Goal: Navigation & Orientation: Find specific page/section

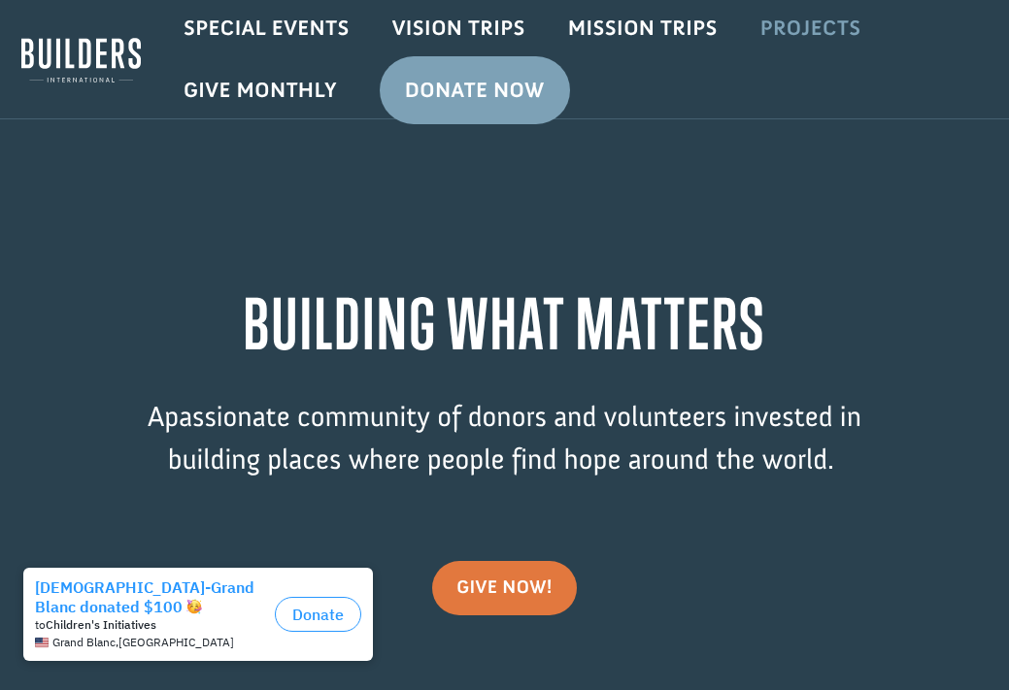
click at [787, 32] on link "Projects" at bounding box center [811, 28] width 144 height 56
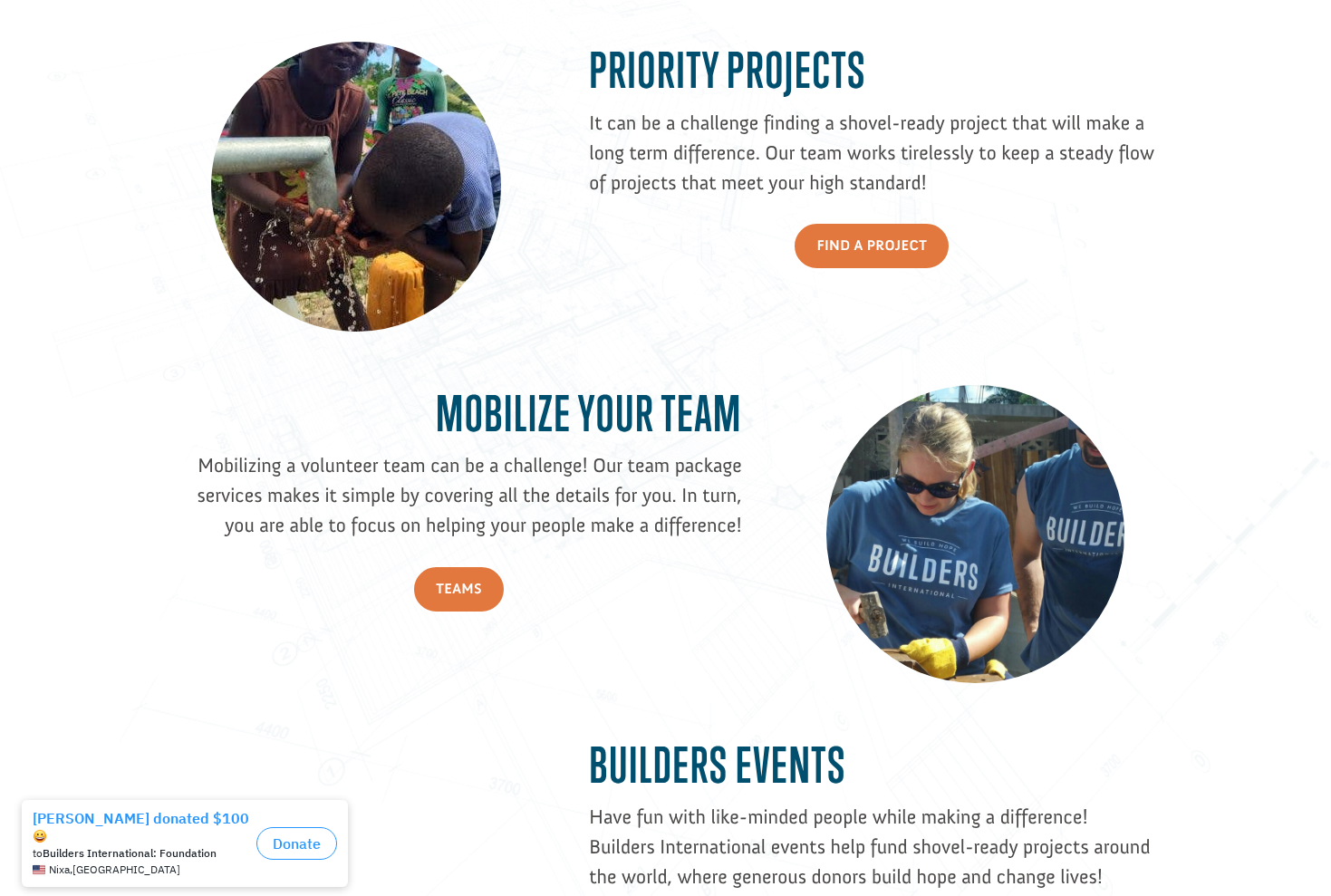
scroll to position [1435, 0]
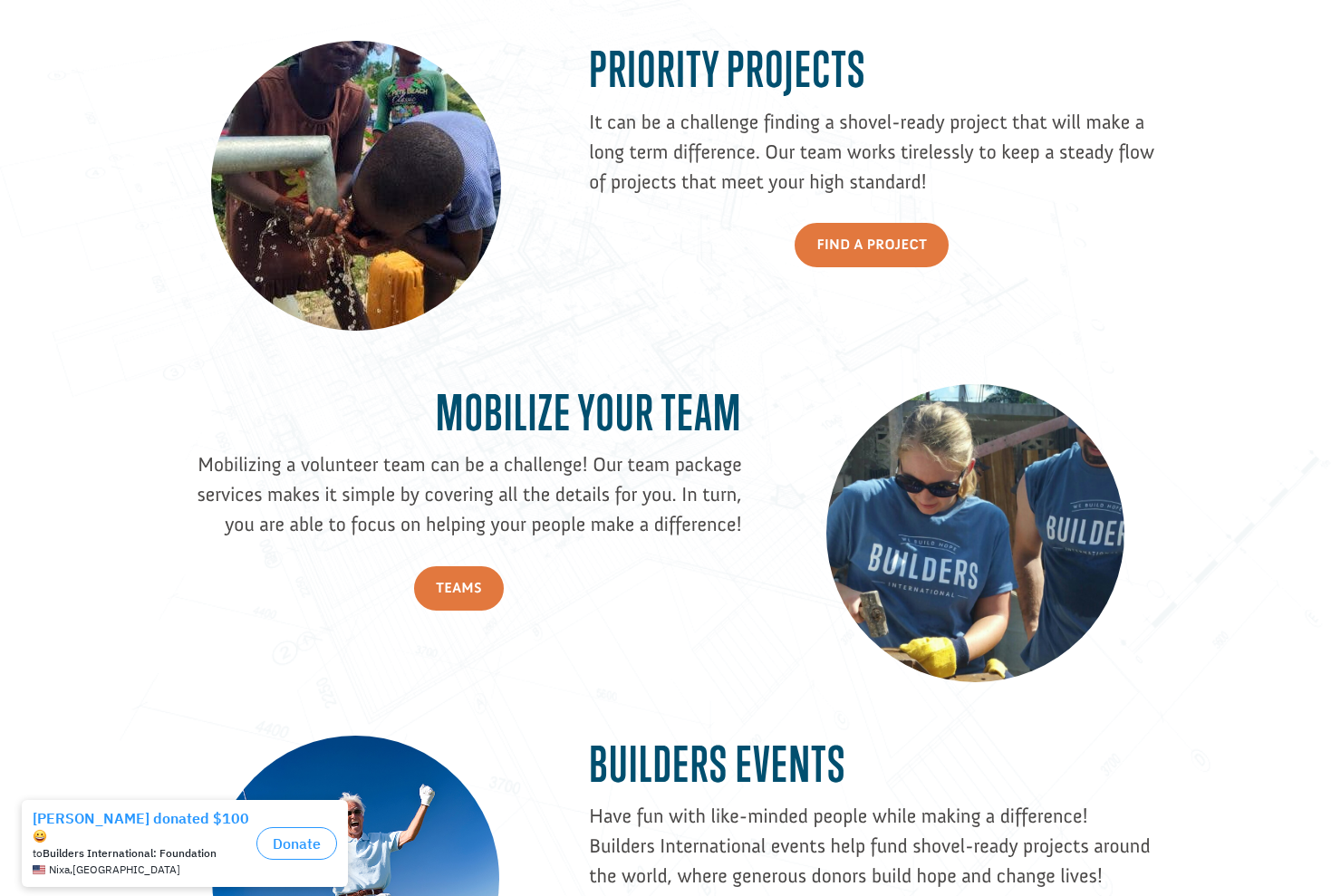
click at [144, 245] on div "Priority Projects It can be a challenge finding a shovel-ready project that wil…" at bounding box center [666, 707] width 1331 height 1490
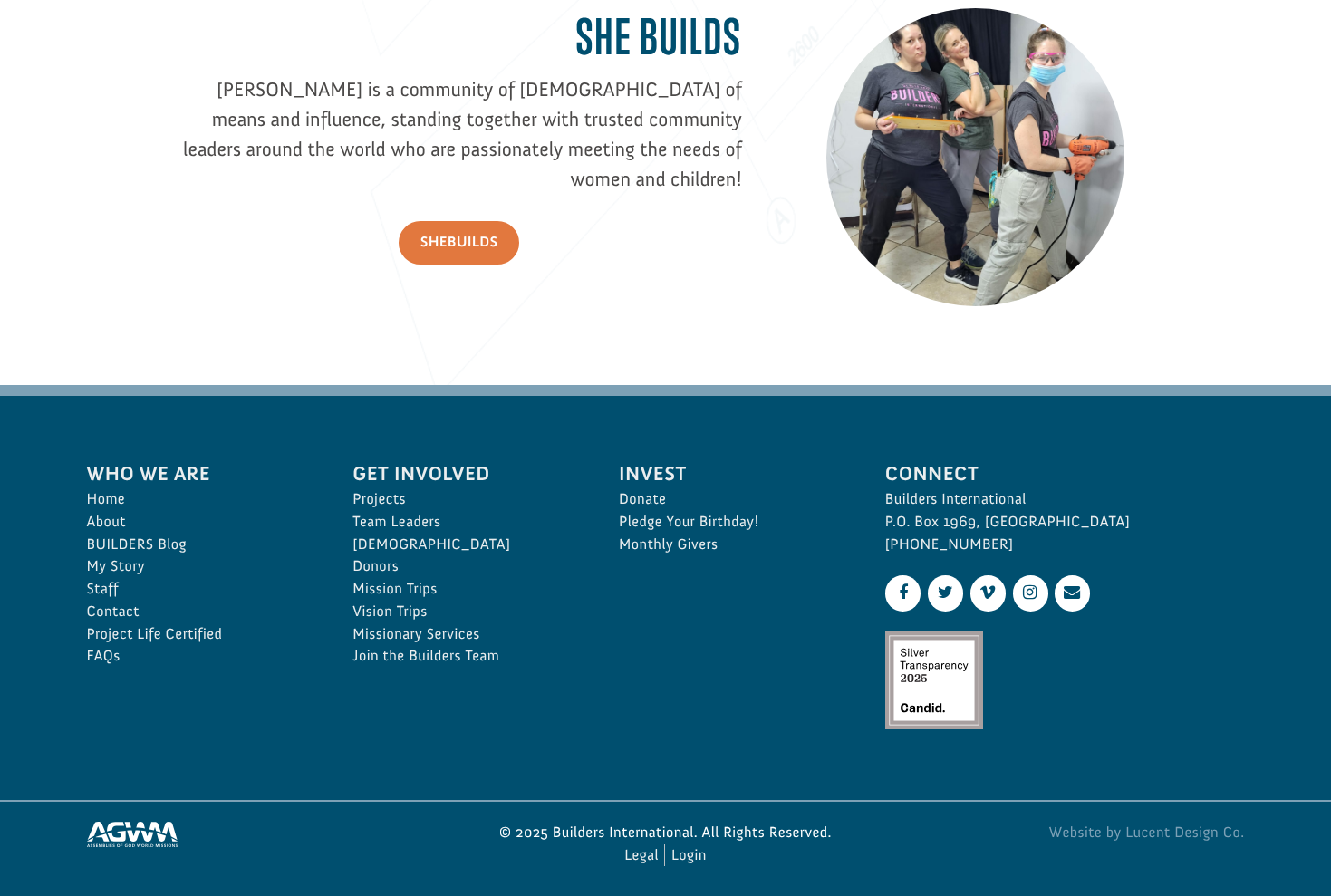
scroll to position [2501, 0]
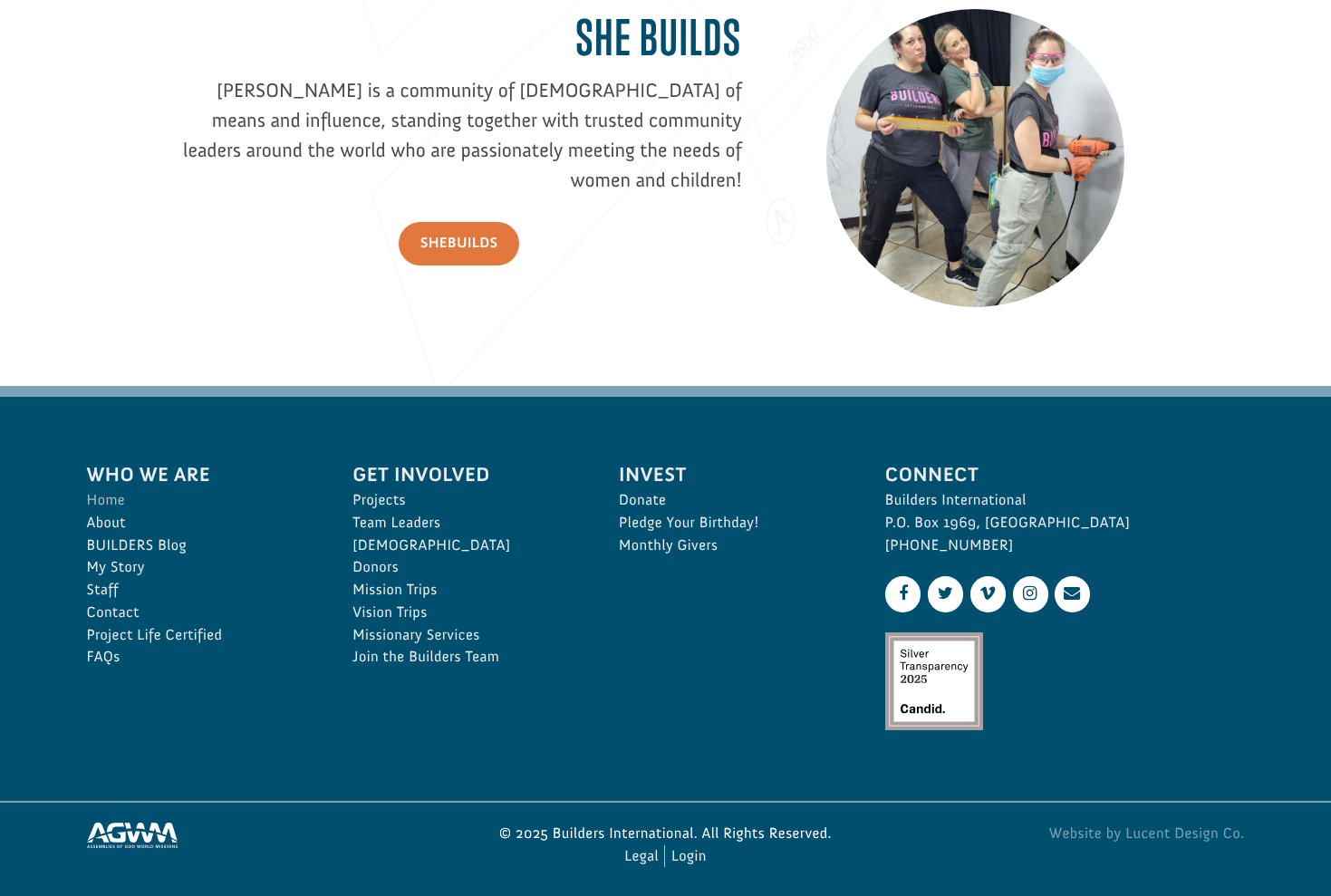
click at [108, 499] on link "Home" at bounding box center [200, 500] width 227 height 22
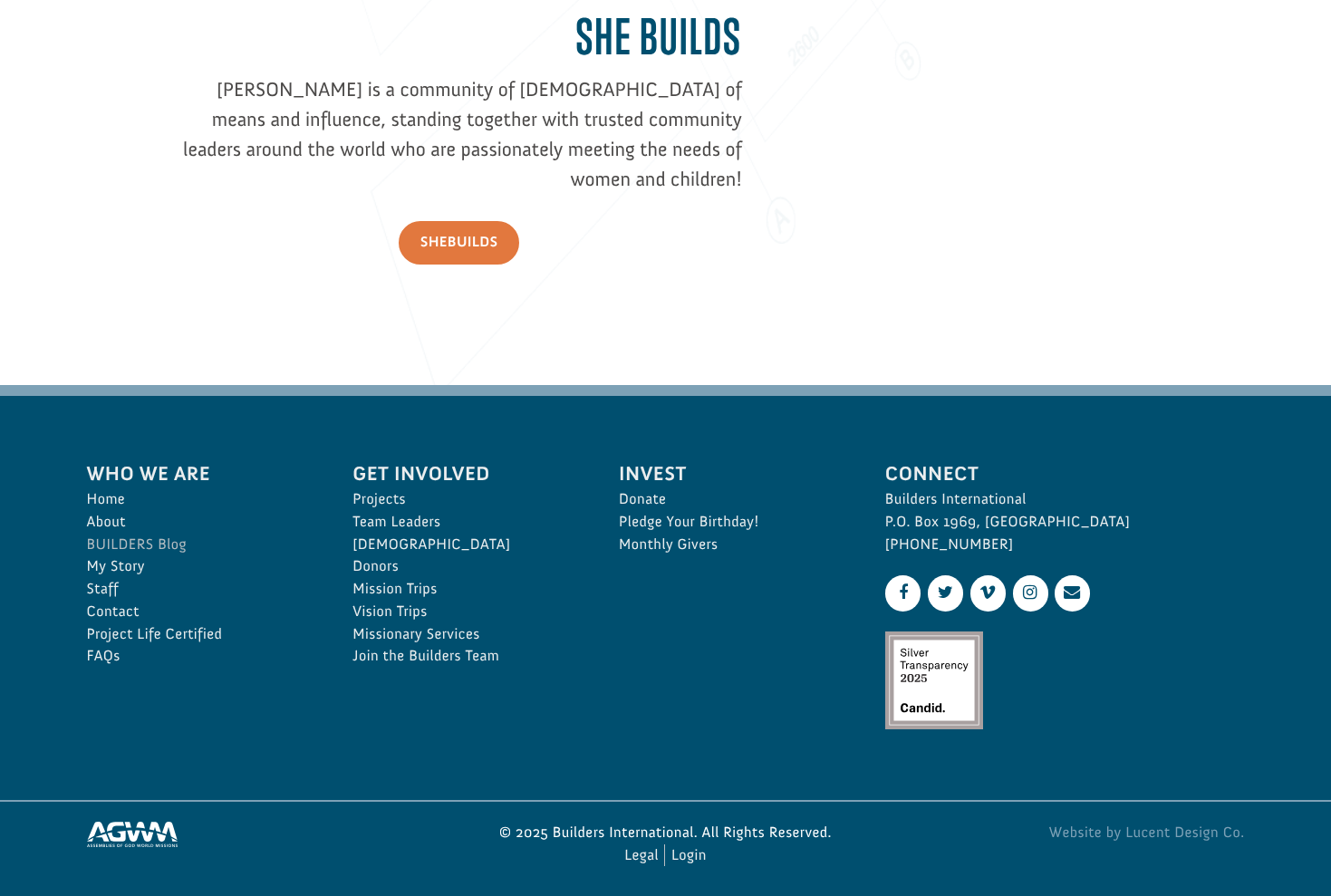
scroll to position [2501, 0]
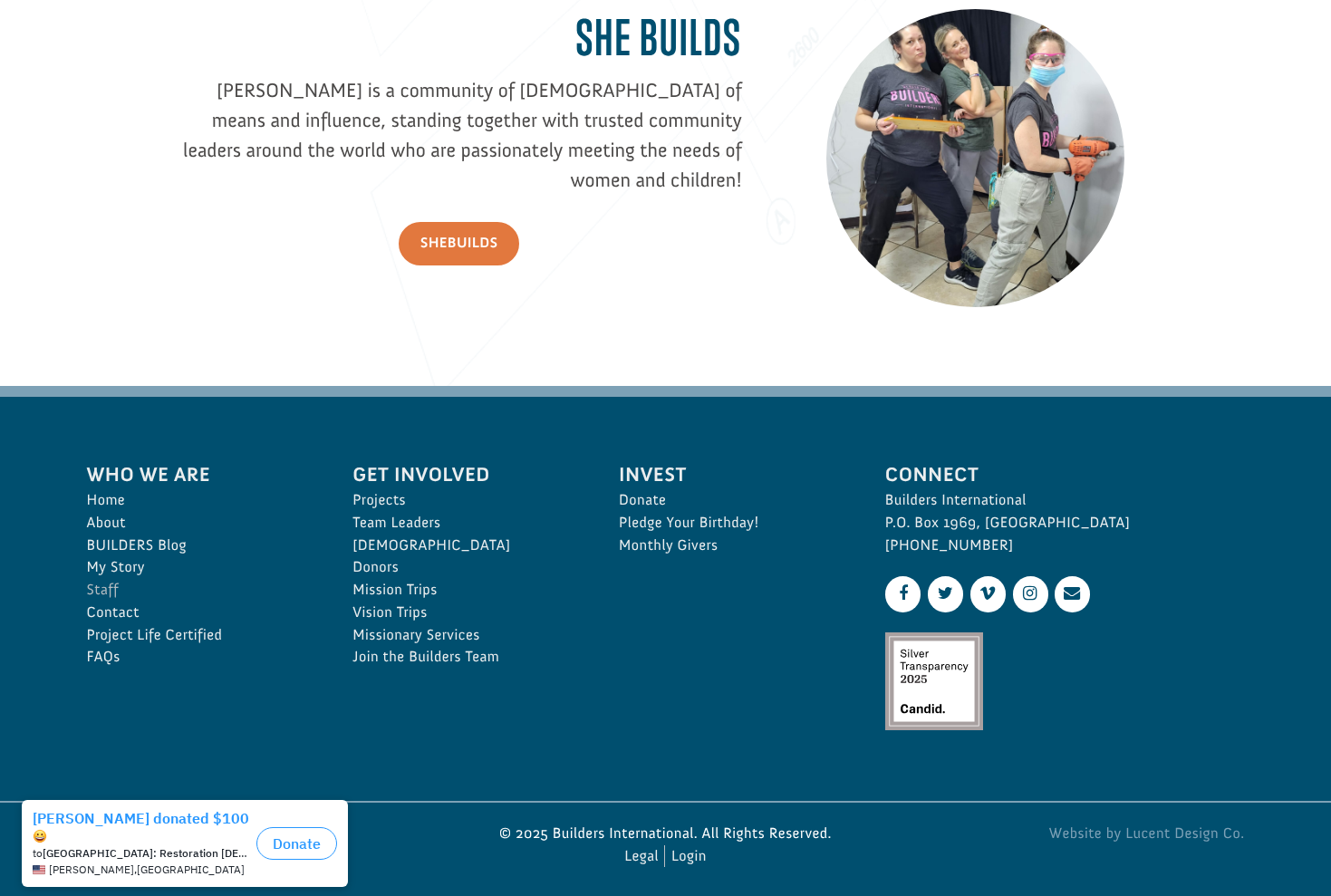
click at [98, 581] on link "Staff" at bounding box center [200, 590] width 227 height 22
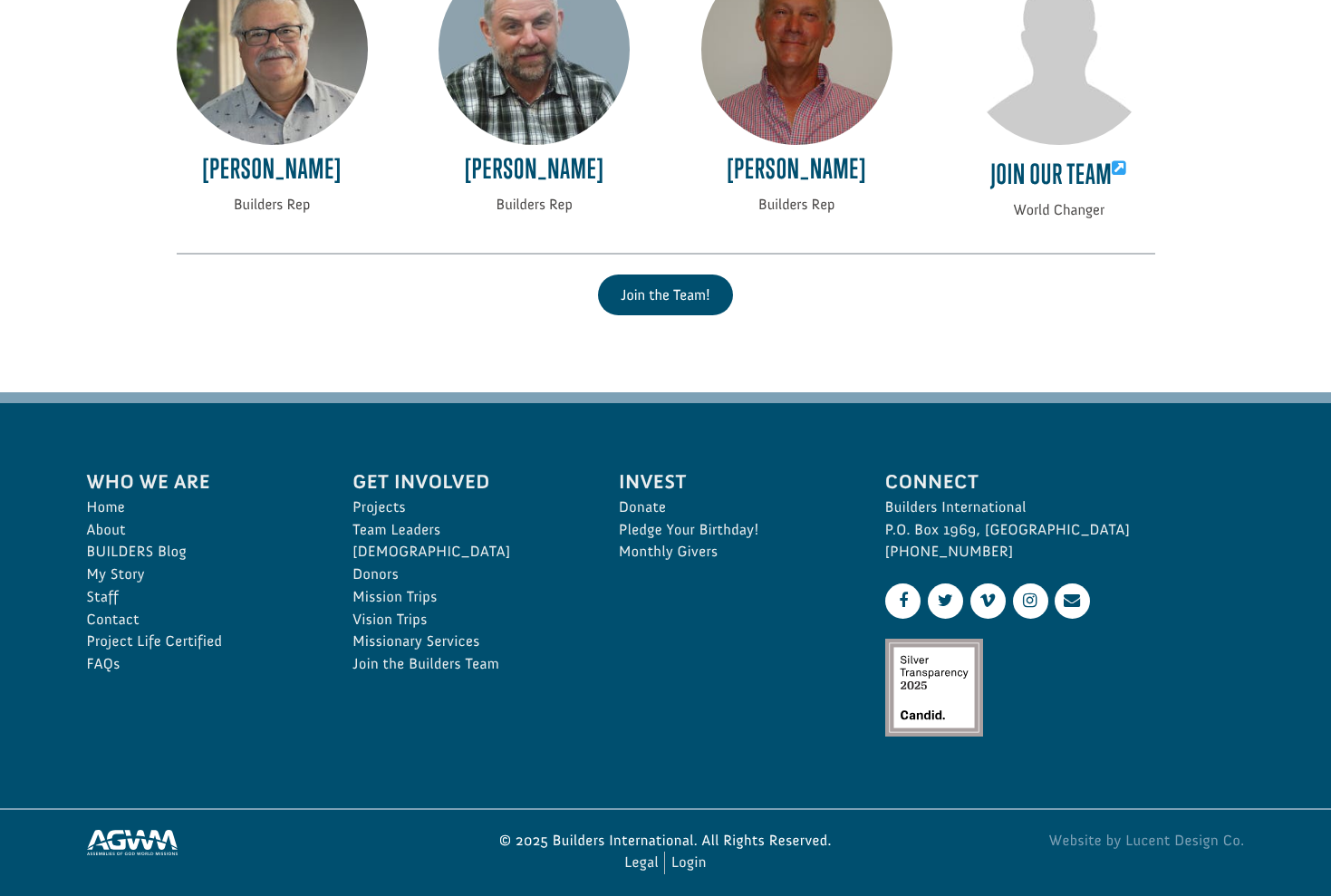
scroll to position [4064, 0]
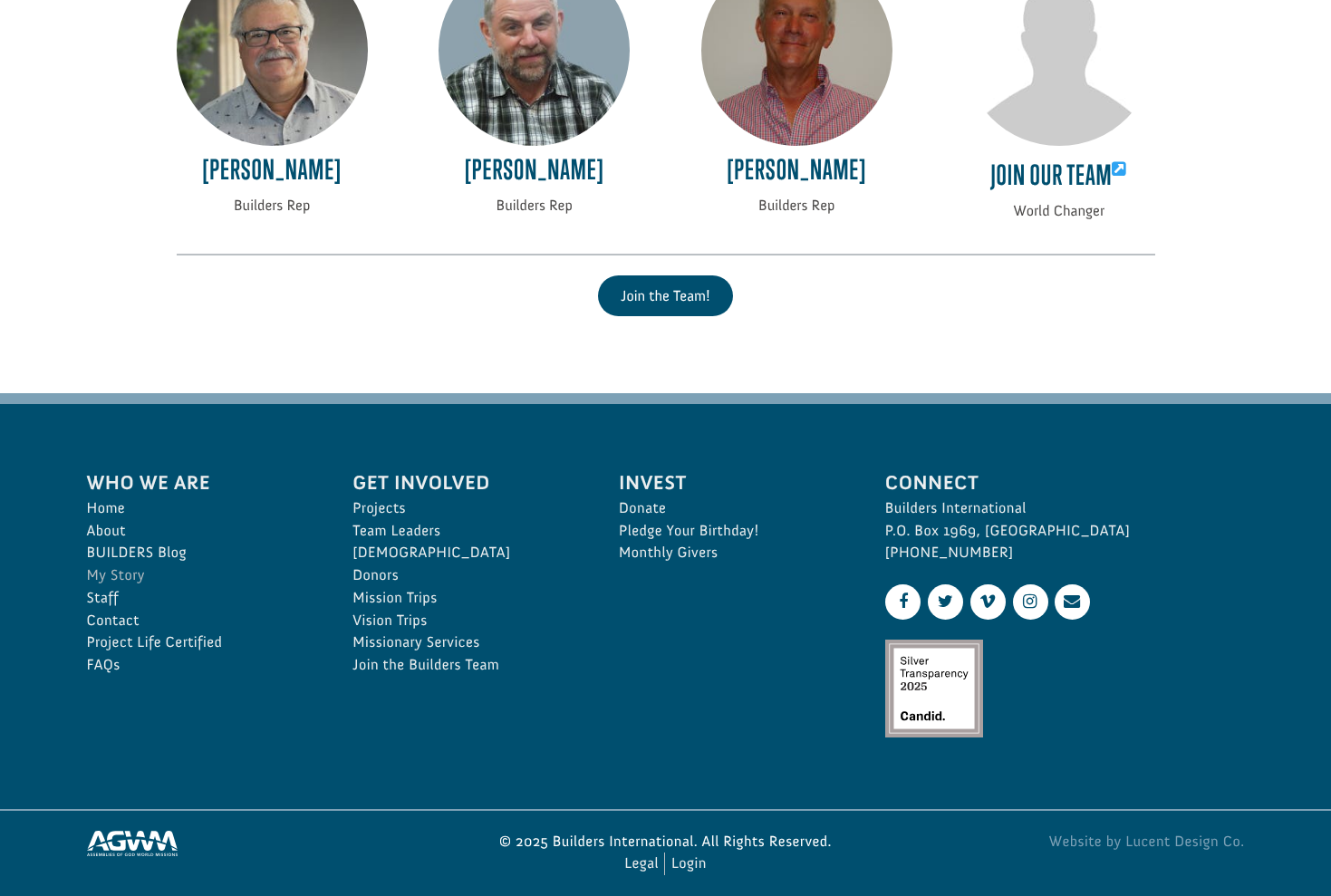
click at [106, 565] on link "My Story" at bounding box center [200, 576] width 227 height 22
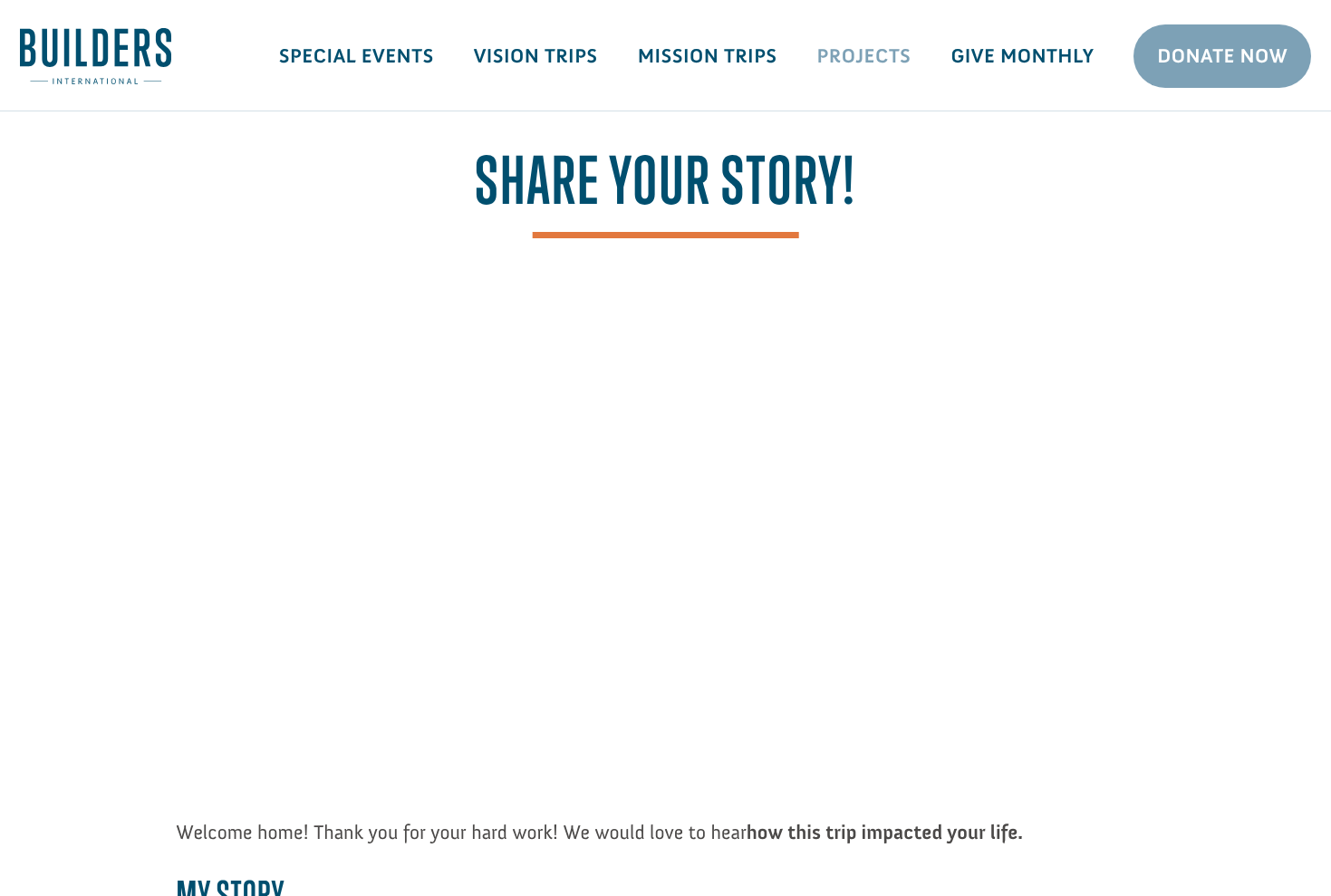
click at [851, 56] on link "Projects" at bounding box center [864, 56] width 134 height 52
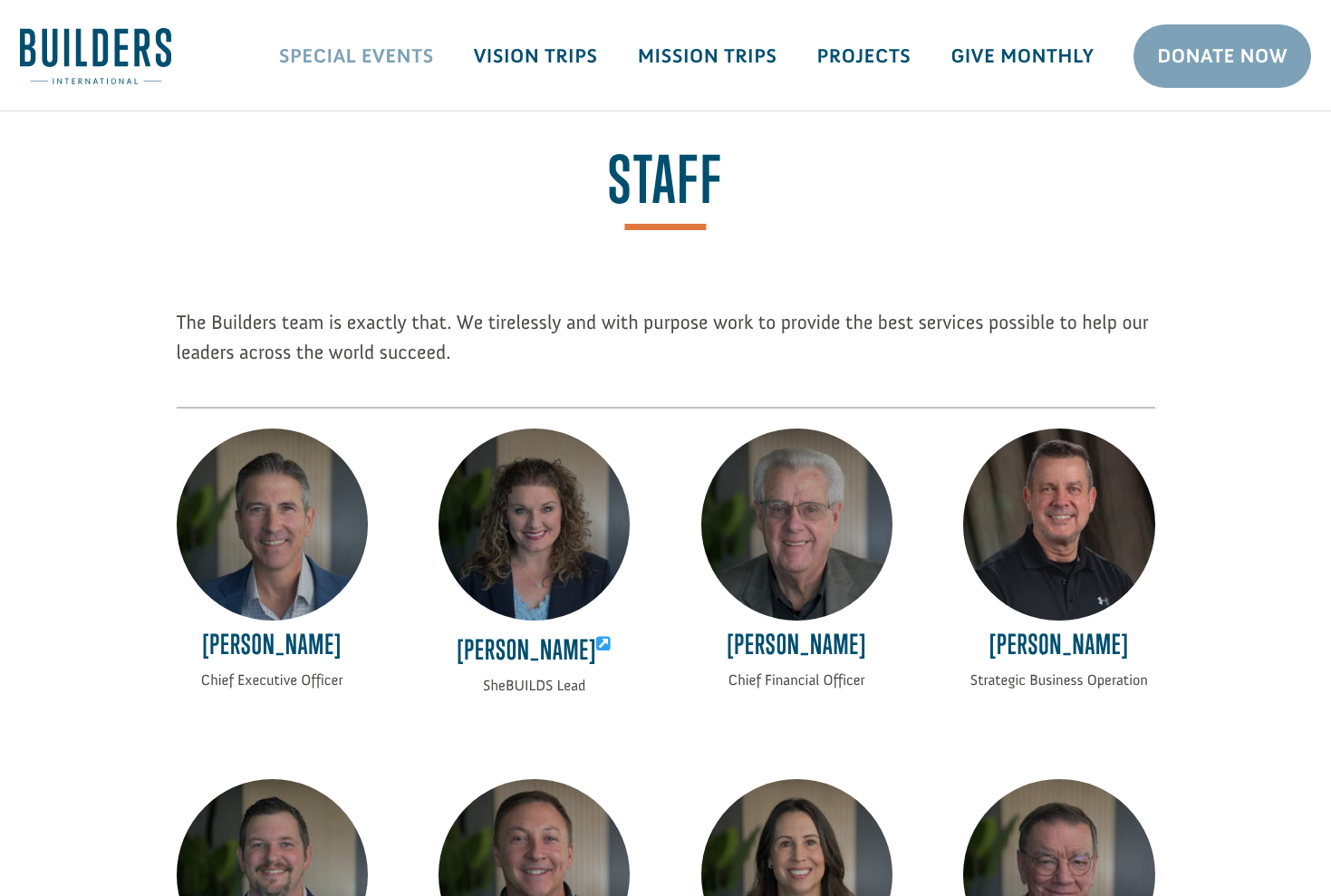
click at [347, 56] on link "Special Events" at bounding box center [357, 56] width 195 height 52
